Goal: Task Accomplishment & Management: Use online tool/utility

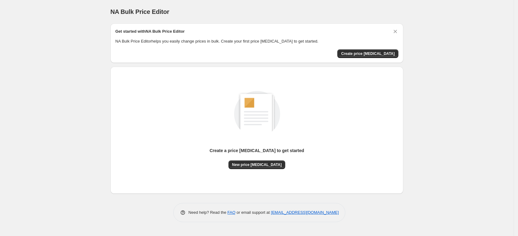
click at [260, 171] on div "Create a price [MEDICAL_DATA] to get started New price [MEDICAL_DATA]" at bounding box center [256, 130] width 283 height 117
click at [256, 166] on span "New price [MEDICAL_DATA]" at bounding box center [257, 164] width 50 height 5
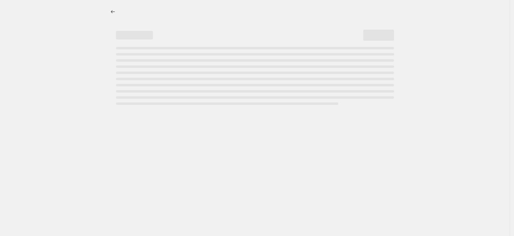
select select "percentage"
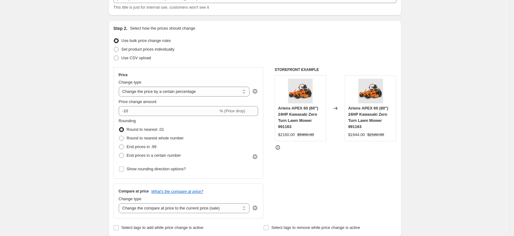
scroll to position [77, 0]
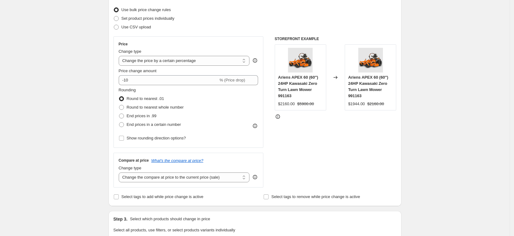
click at [193, 73] on div "Price change amount" at bounding box center [189, 71] width 140 height 6
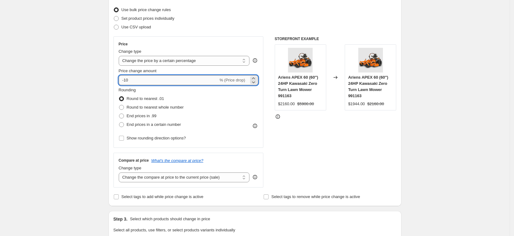
click at [150, 81] on input "-10" at bounding box center [169, 80] width 100 height 10
type input "-1"
type input "-10"
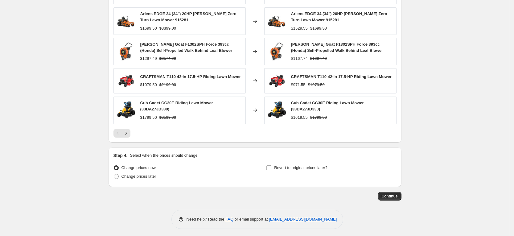
scroll to position [387, 0]
click at [382, 195] on button "Continue" at bounding box center [389, 196] width 23 height 9
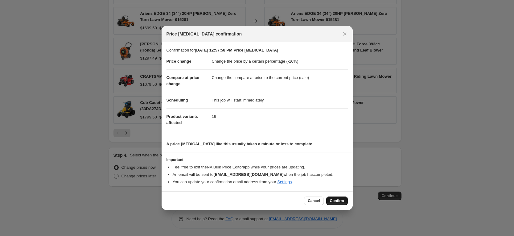
click at [332, 205] on button "Confirm" at bounding box center [337, 201] width 22 height 9
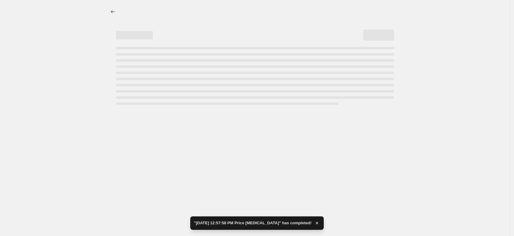
select select "percentage"
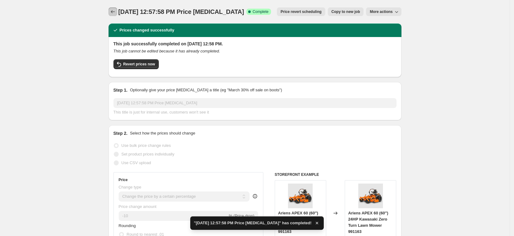
click at [111, 12] on button "Price change jobs" at bounding box center [113, 11] width 9 height 9
